Goal: Entertainment & Leisure: Browse casually

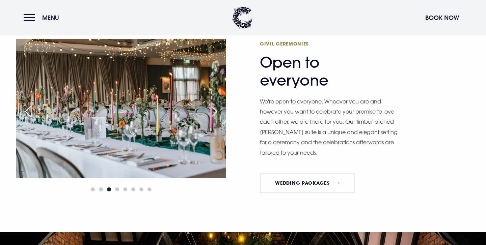
click at [220, 109] on div "Next slide" at bounding box center [214, 111] width 17 height 15
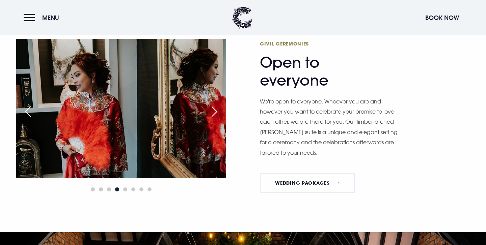
click at [220, 109] on div "Next slide" at bounding box center [214, 111] width 17 height 15
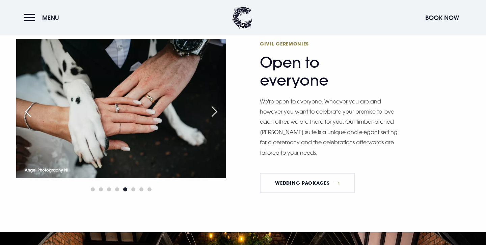
click at [220, 109] on div "Next slide" at bounding box center [214, 111] width 17 height 15
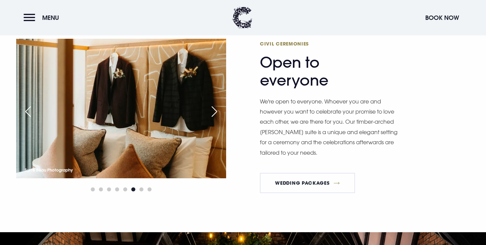
click at [220, 109] on div "Next slide" at bounding box center [214, 111] width 17 height 15
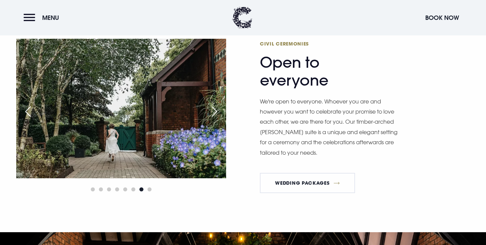
click at [220, 109] on div "Next slide" at bounding box center [214, 111] width 17 height 15
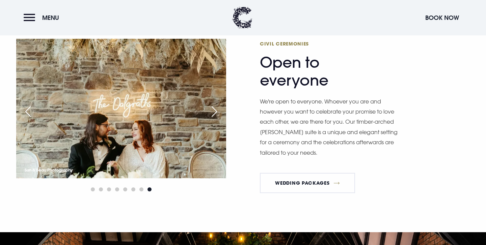
click at [220, 109] on div "Next slide" at bounding box center [214, 111] width 17 height 15
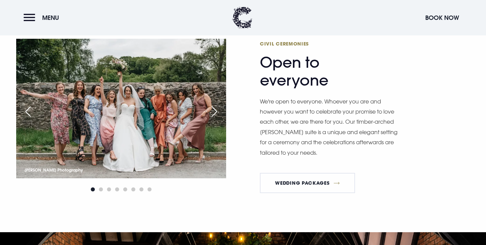
click at [220, 109] on div "Next slide" at bounding box center [214, 111] width 17 height 15
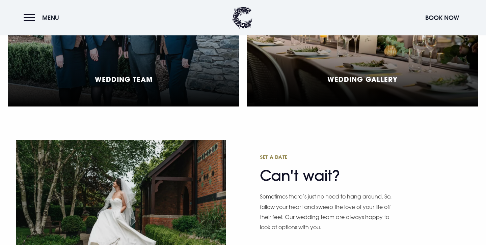
scroll to position [1834, 0]
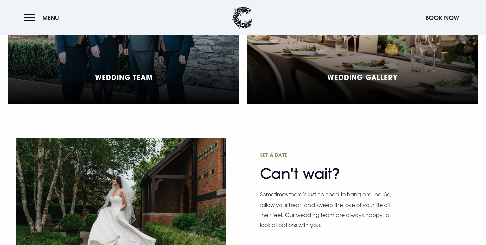
click at [328, 73] on h5 "Wedding Gallery" at bounding box center [363, 77] width 70 height 8
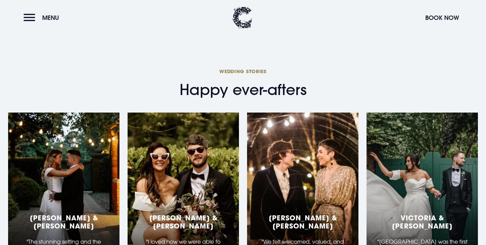
scroll to position [2105, 0]
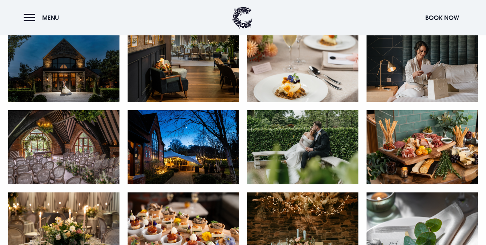
scroll to position [354, 0]
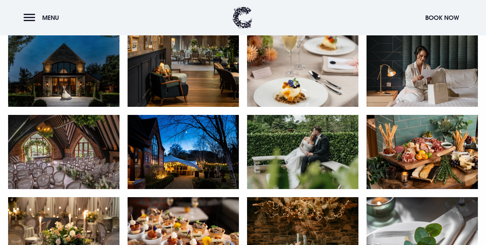
click at [87, 49] on img at bounding box center [63, 70] width 111 height 74
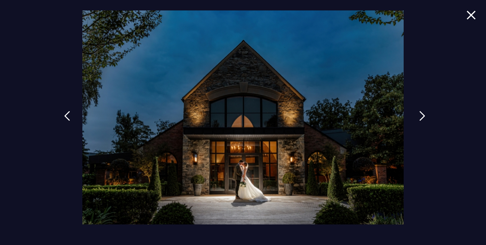
click at [417, 111] on link at bounding box center [422, 121] width 17 height 31
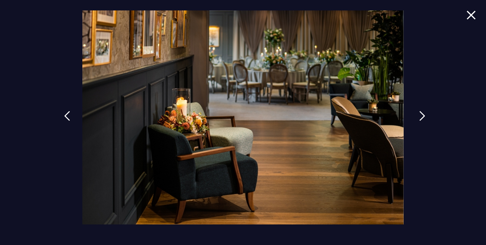
click at [422, 116] on img at bounding box center [422, 116] width 6 height 10
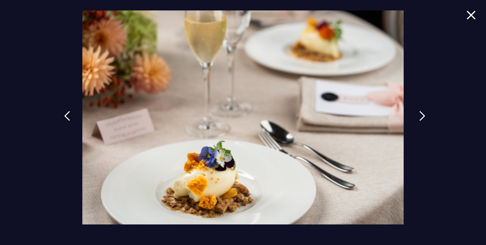
click at [422, 116] on img at bounding box center [422, 116] width 6 height 10
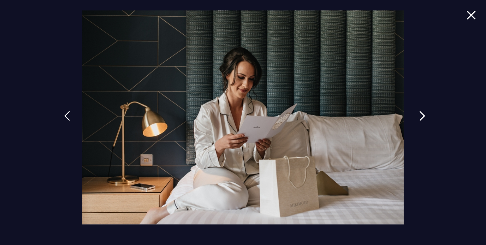
click at [422, 116] on img at bounding box center [422, 116] width 6 height 10
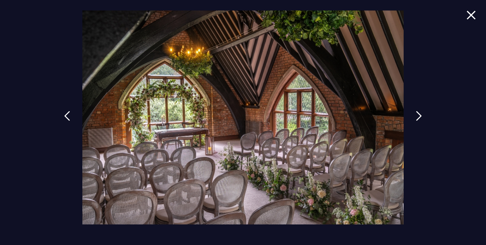
scroll to position [54, 0]
click at [418, 119] on link at bounding box center [422, 121] width 17 height 31
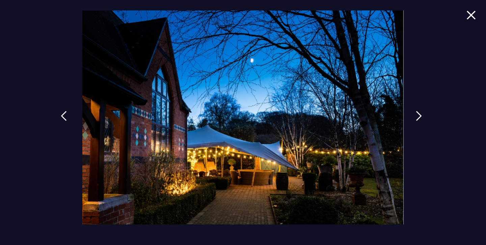
click at [67, 118] on img at bounding box center [64, 116] width 6 height 10
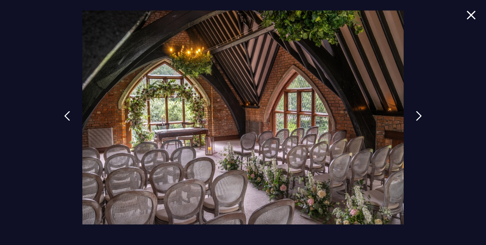
click at [168, 21] on img at bounding box center [242, 117] width 321 height 214
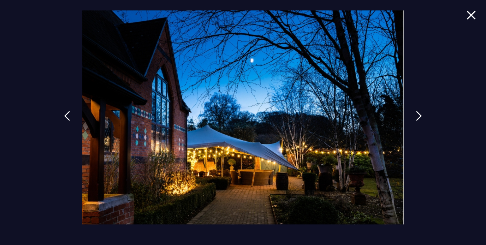
click at [473, 17] on img at bounding box center [471, 14] width 9 height 9
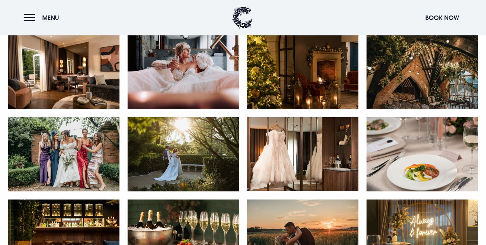
scroll to position [702, 0]
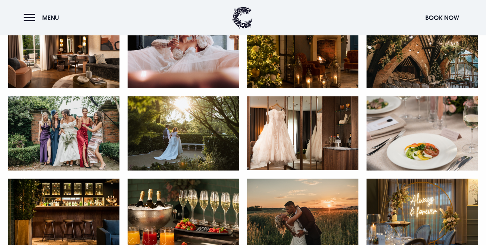
click at [420, 146] on img at bounding box center [422, 134] width 111 height 74
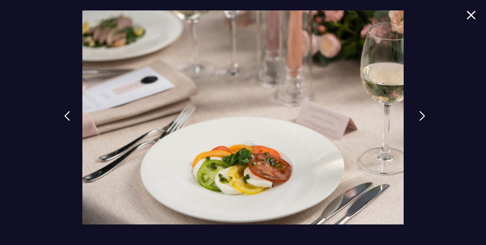
click at [417, 115] on link at bounding box center [422, 121] width 17 height 31
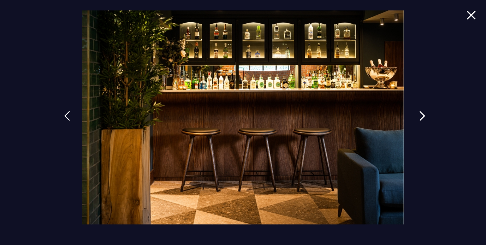
click at [417, 115] on link at bounding box center [422, 121] width 17 height 31
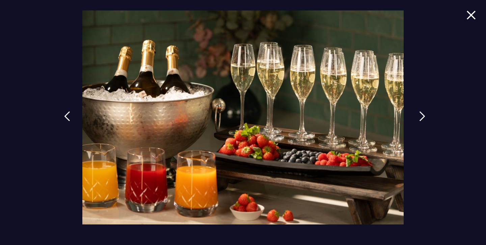
click at [417, 115] on link at bounding box center [422, 121] width 17 height 31
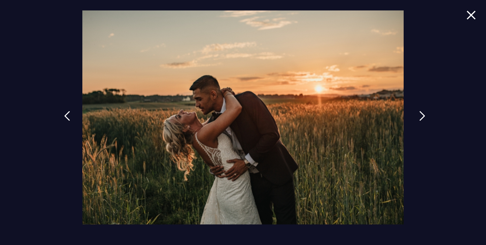
click at [417, 115] on link at bounding box center [422, 121] width 17 height 31
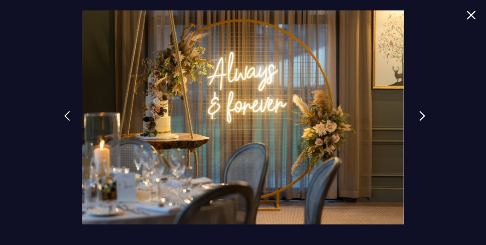
click at [417, 115] on link at bounding box center [422, 121] width 17 height 31
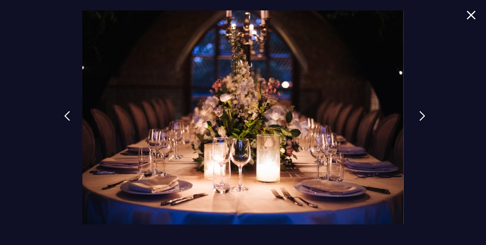
click at [417, 115] on link at bounding box center [422, 121] width 17 height 31
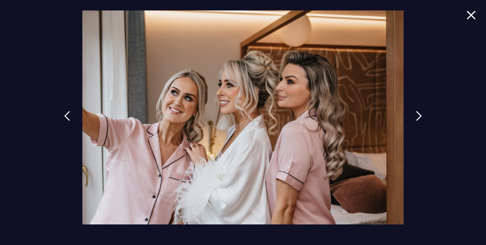
click at [472, 17] on img at bounding box center [471, 14] width 9 height 9
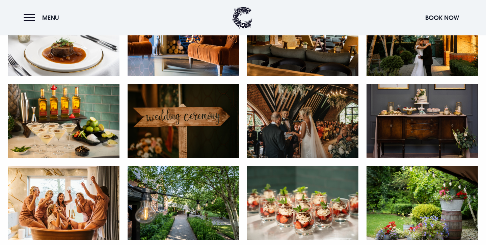
scroll to position [1092, 0]
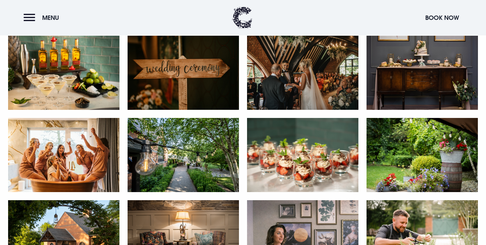
click at [323, 59] on img at bounding box center [302, 73] width 111 height 74
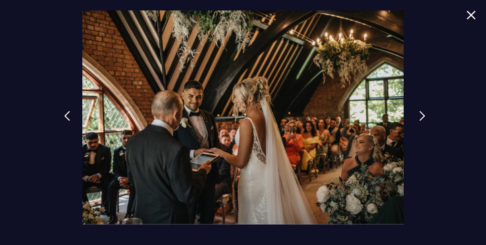
click at [415, 120] on link at bounding box center [422, 121] width 17 height 31
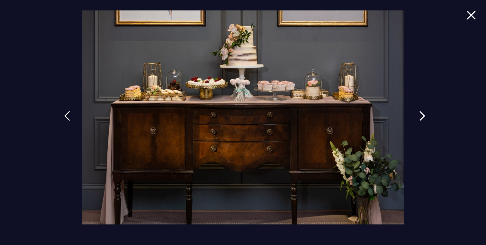
click at [415, 120] on link at bounding box center [422, 121] width 17 height 31
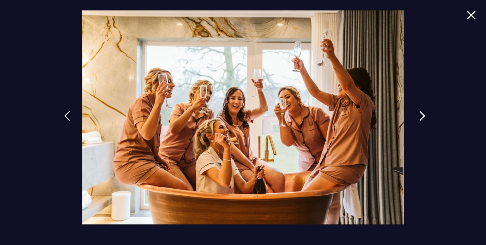
click at [415, 120] on link at bounding box center [422, 121] width 17 height 31
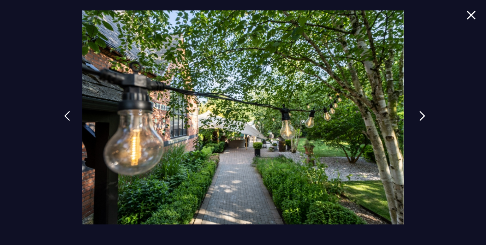
click at [415, 120] on link at bounding box center [422, 121] width 17 height 31
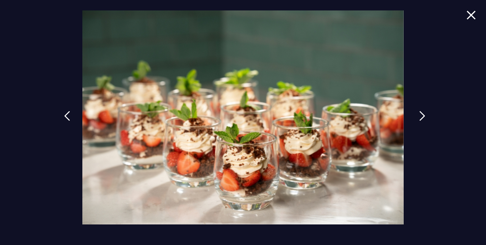
click at [415, 120] on link at bounding box center [422, 121] width 17 height 31
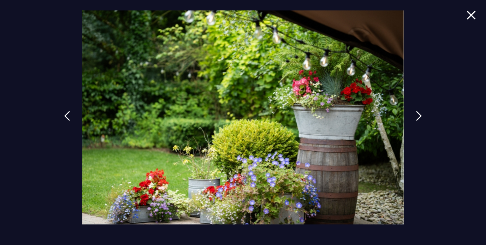
click at [471, 18] on img at bounding box center [471, 14] width 9 height 9
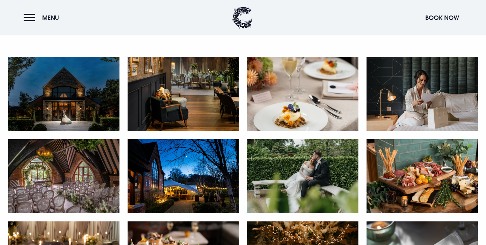
scroll to position [359, 0]
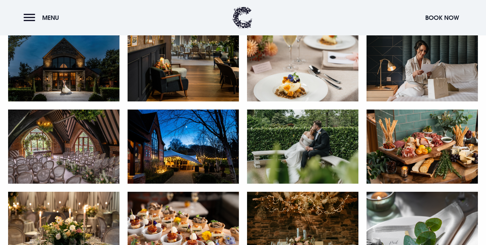
click at [104, 130] on img at bounding box center [63, 147] width 111 height 74
